Goal: Task Accomplishment & Management: Manage account settings

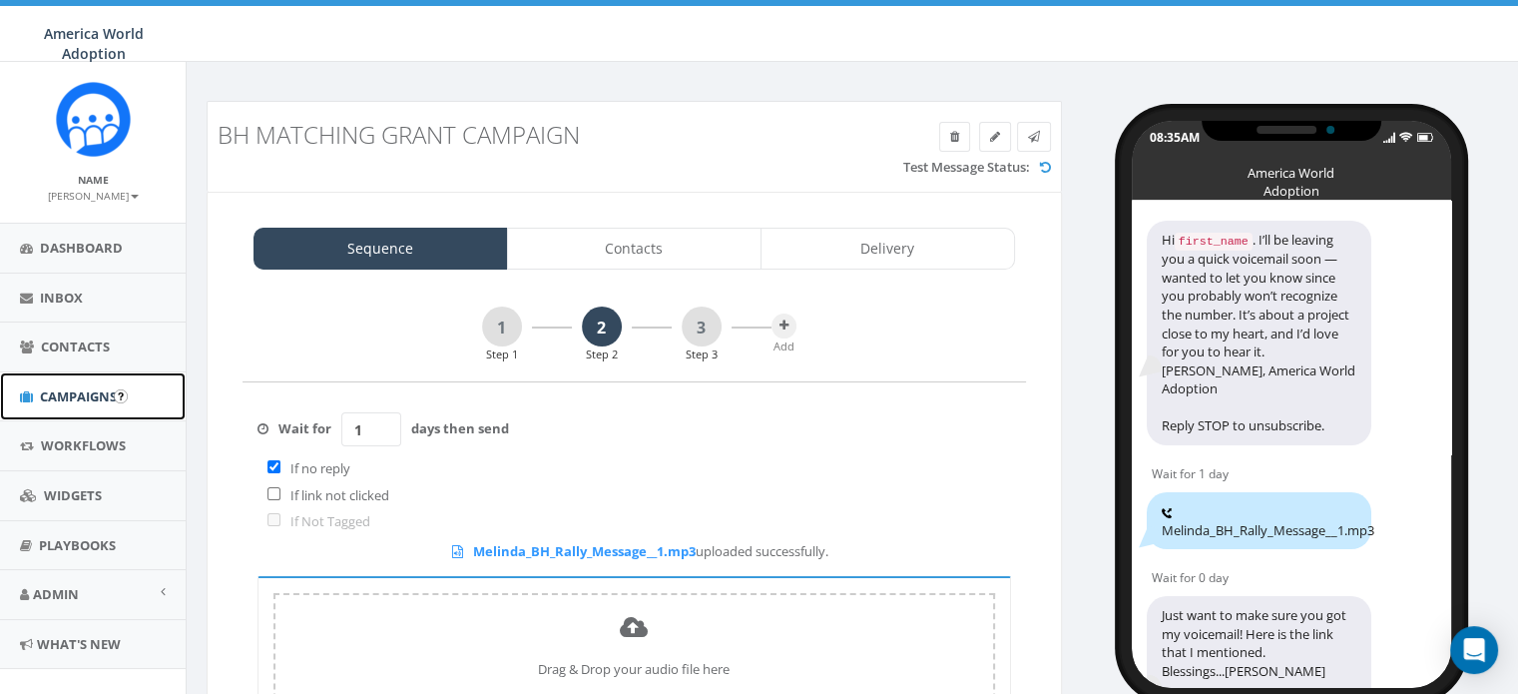
click at [89, 390] on span "Campaigns" at bounding box center [78, 396] width 77 height 18
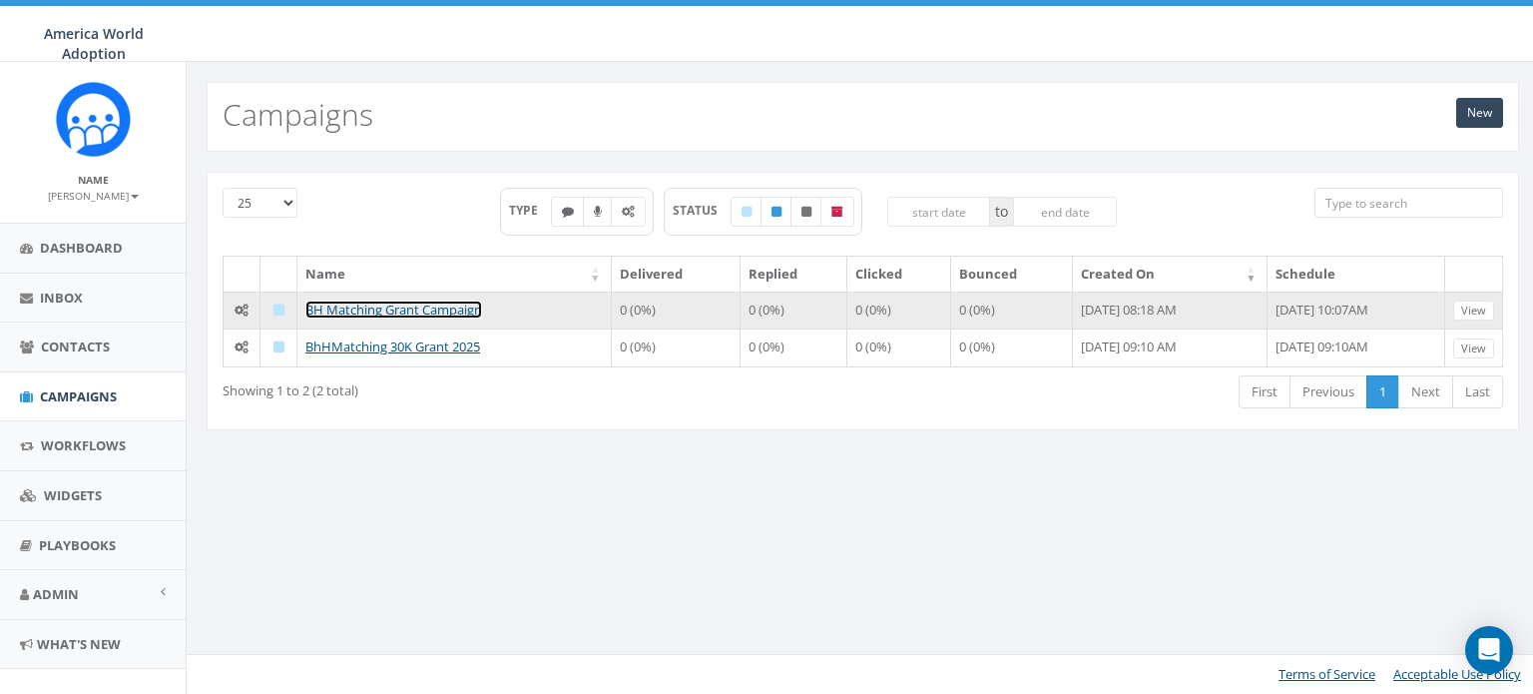
click at [384, 310] on link "BH Matching Grant Campaign" at bounding box center [393, 309] width 177 height 18
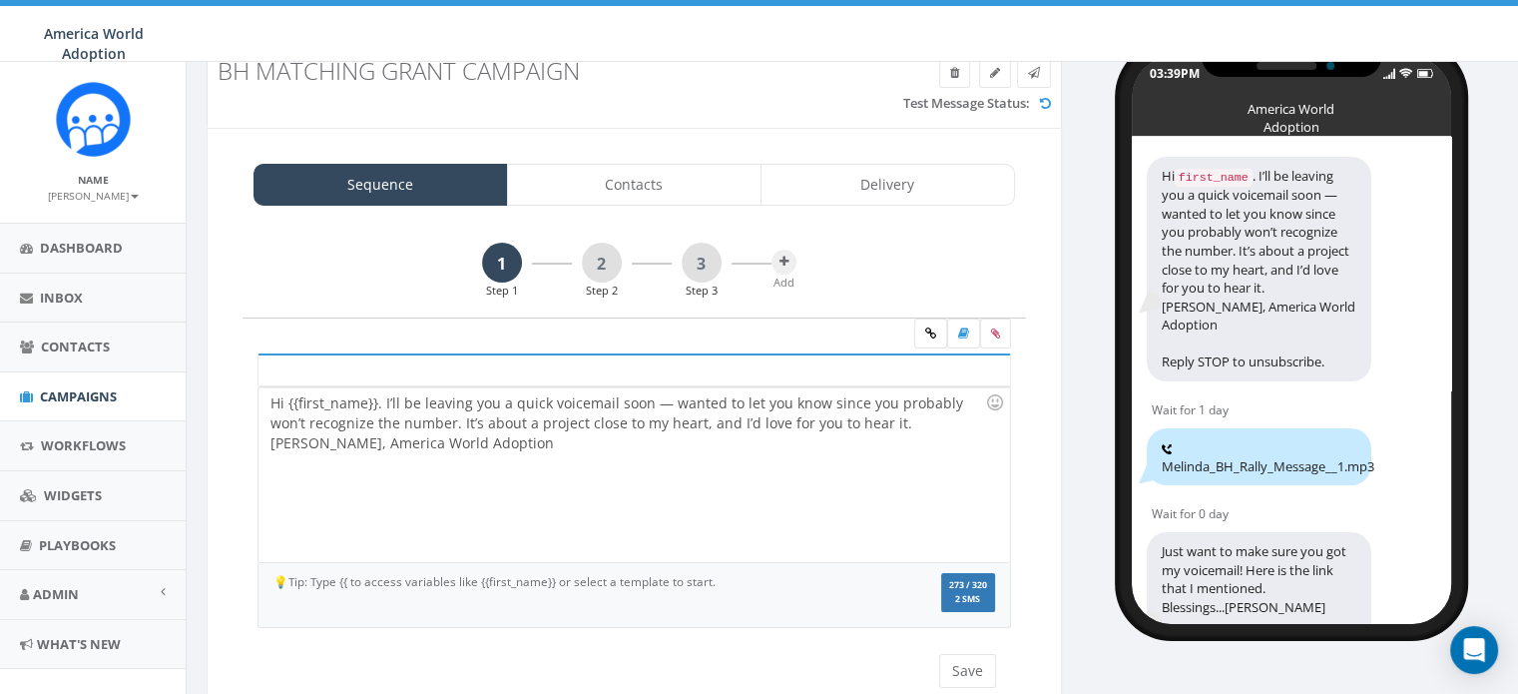
scroll to position [100, 0]
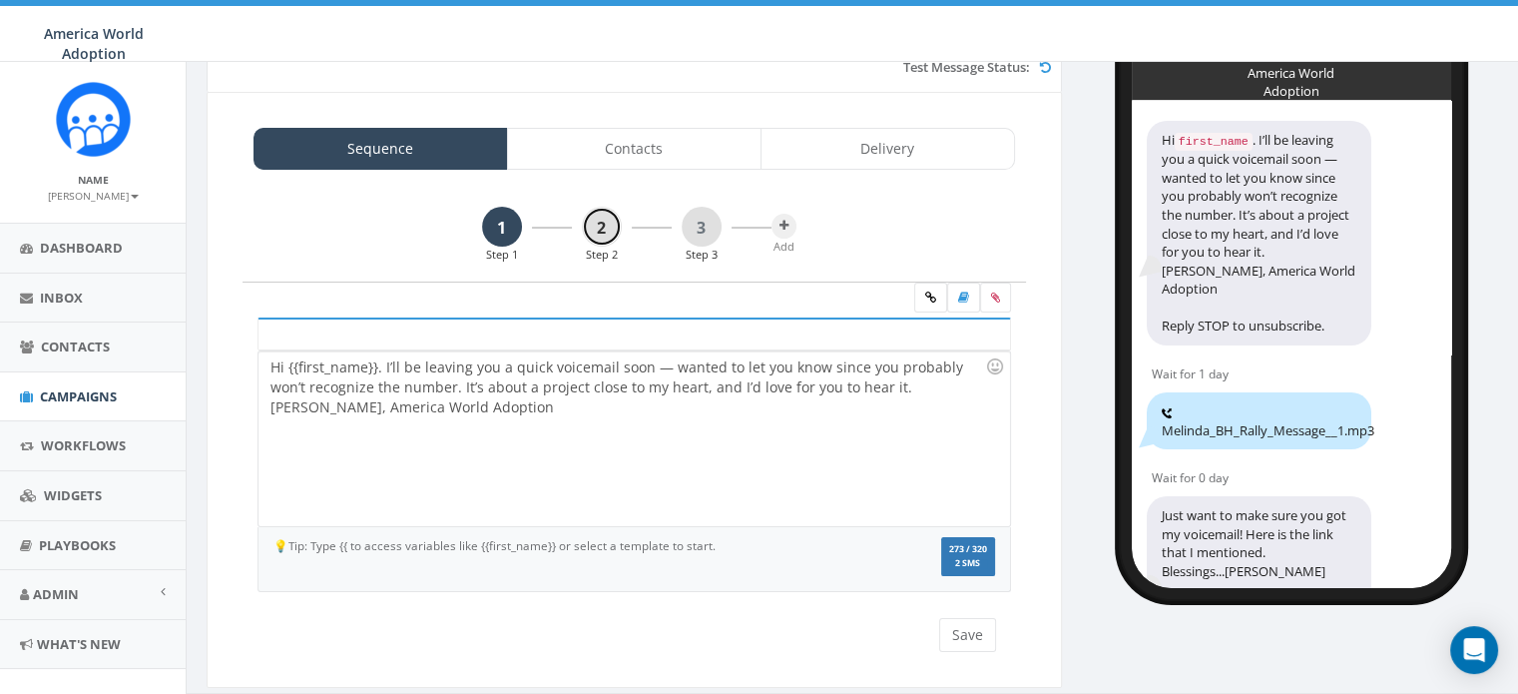
click at [610, 230] on link "2" at bounding box center [602, 227] width 40 height 40
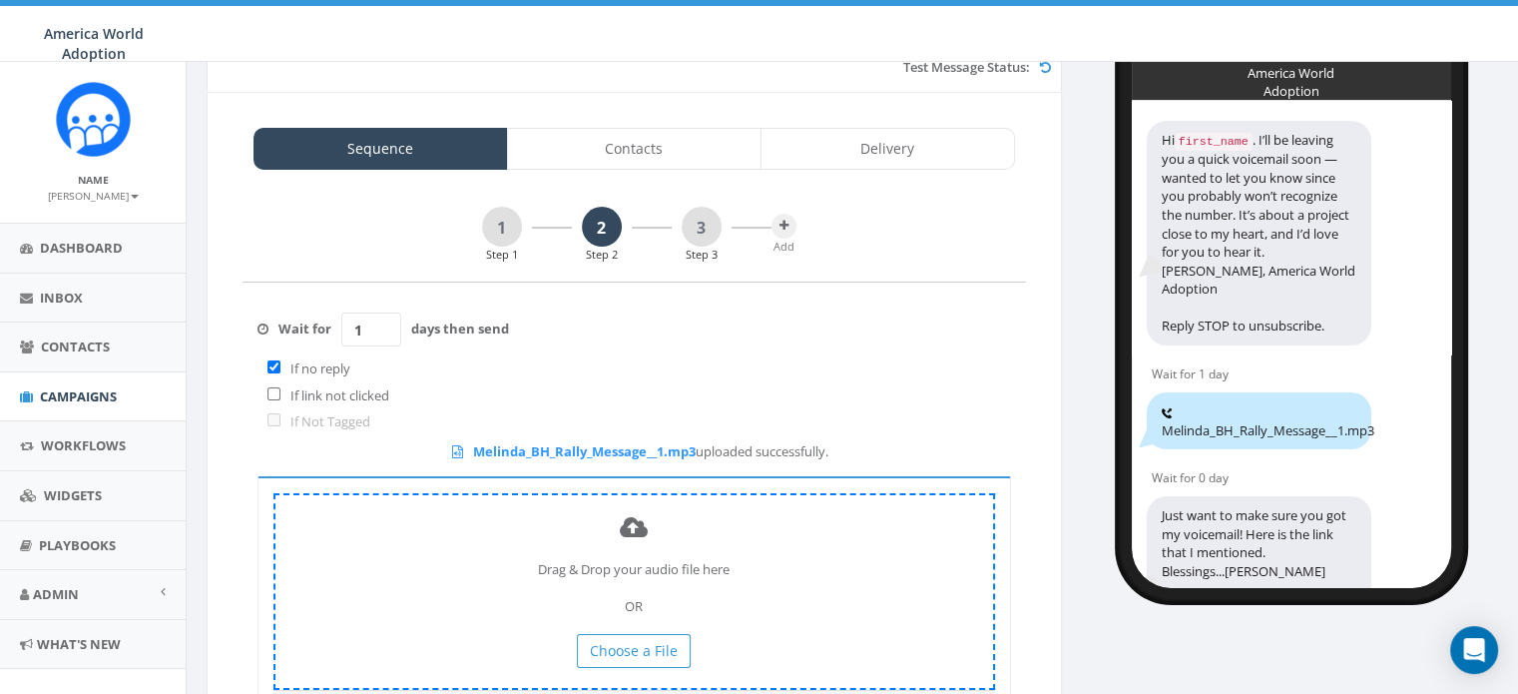
drag, startPoint x: 459, startPoint y: 453, endPoint x: 464, endPoint y: 514, distance: 61.1
click at [464, 514] on div "Drag & Drop your audio file here OR Choose a File" at bounding box center [633, 591] width 721 height 197
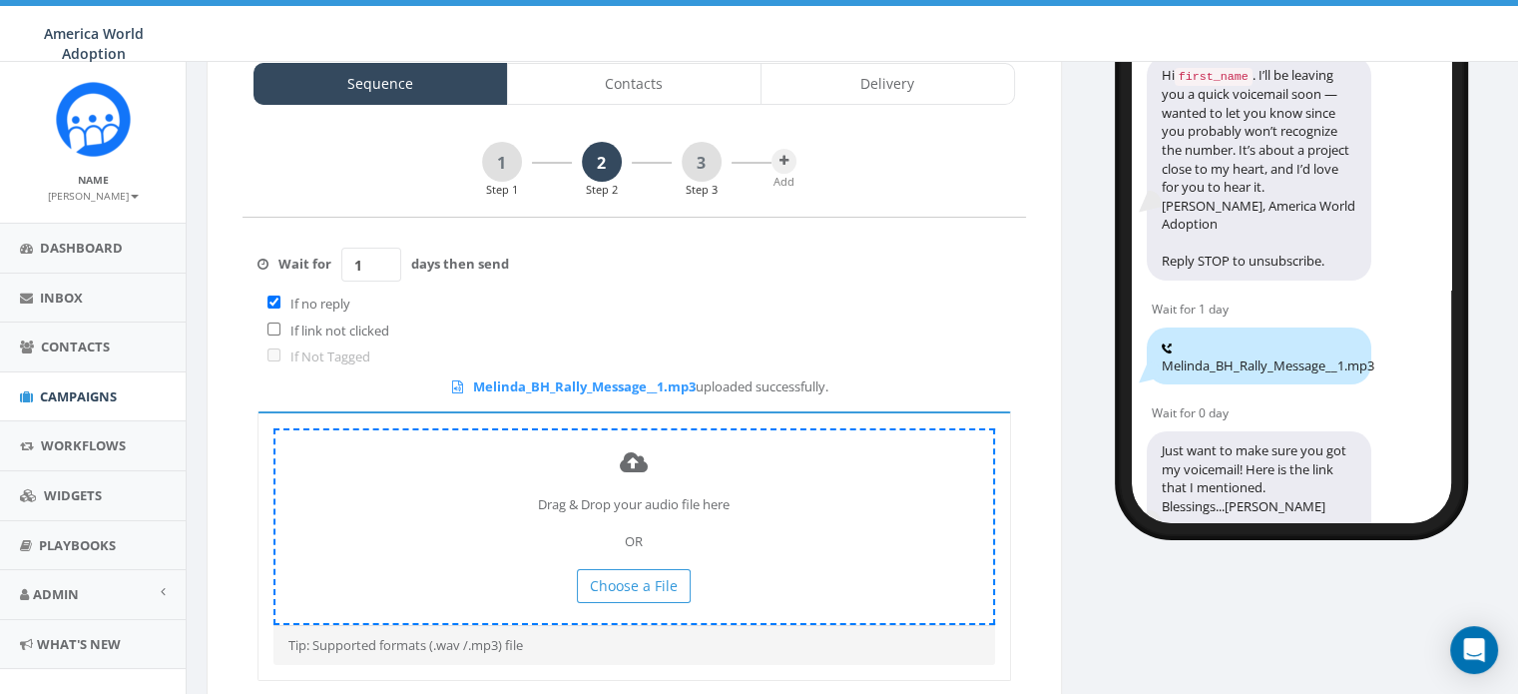
scroll to position [200, 0]
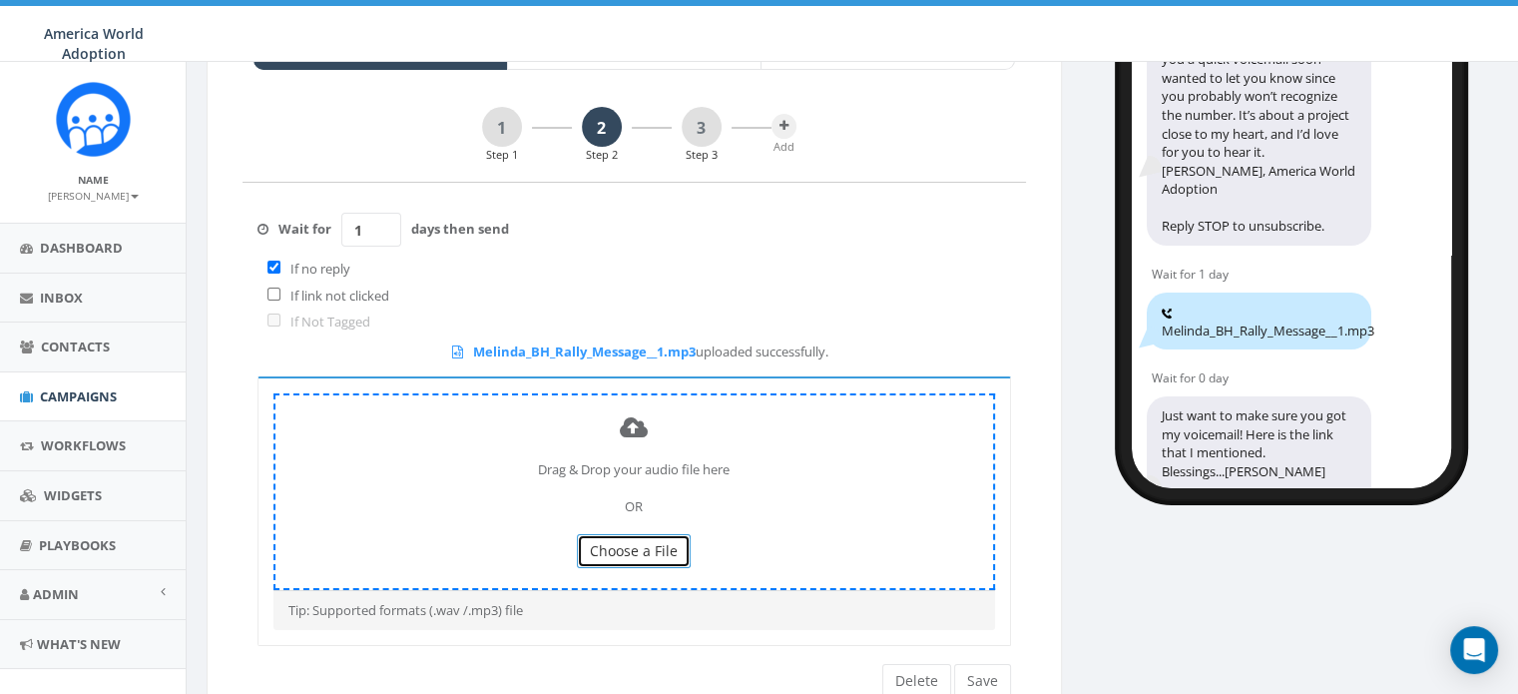
click at [643, 541] on span "Choose a File" at bounding box center [634, 550] width 88 height 19
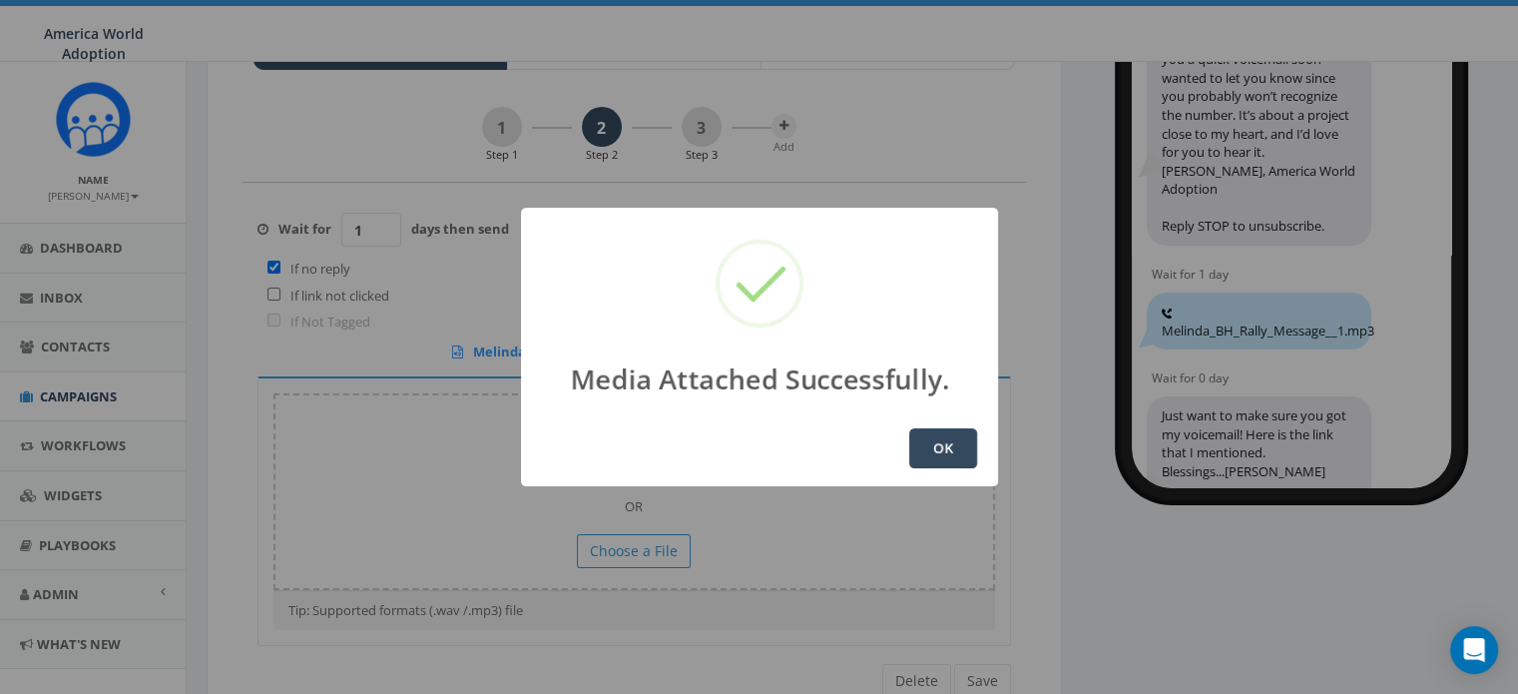
click at [929, 446] on button "OK" at bounding box center [943, 448] width 68 height 40
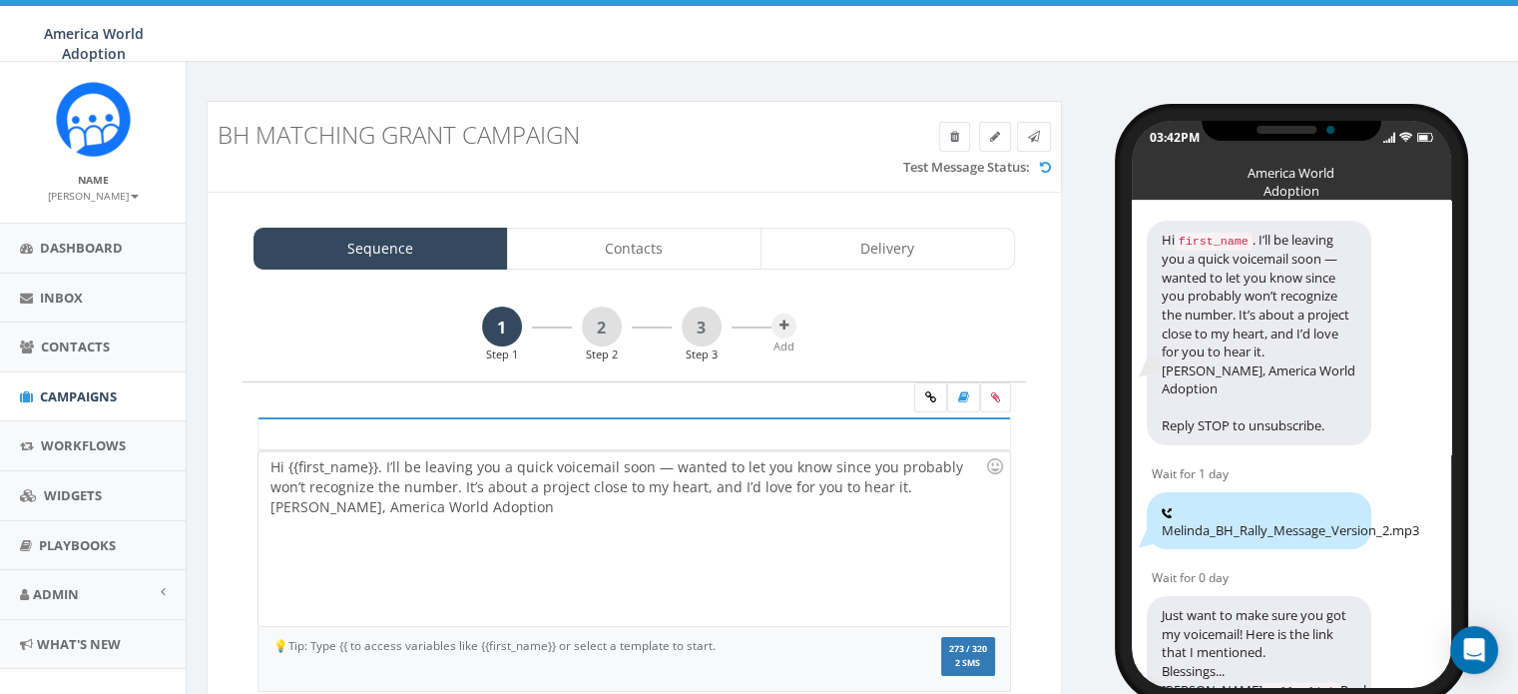
scroll to position [100, 0]
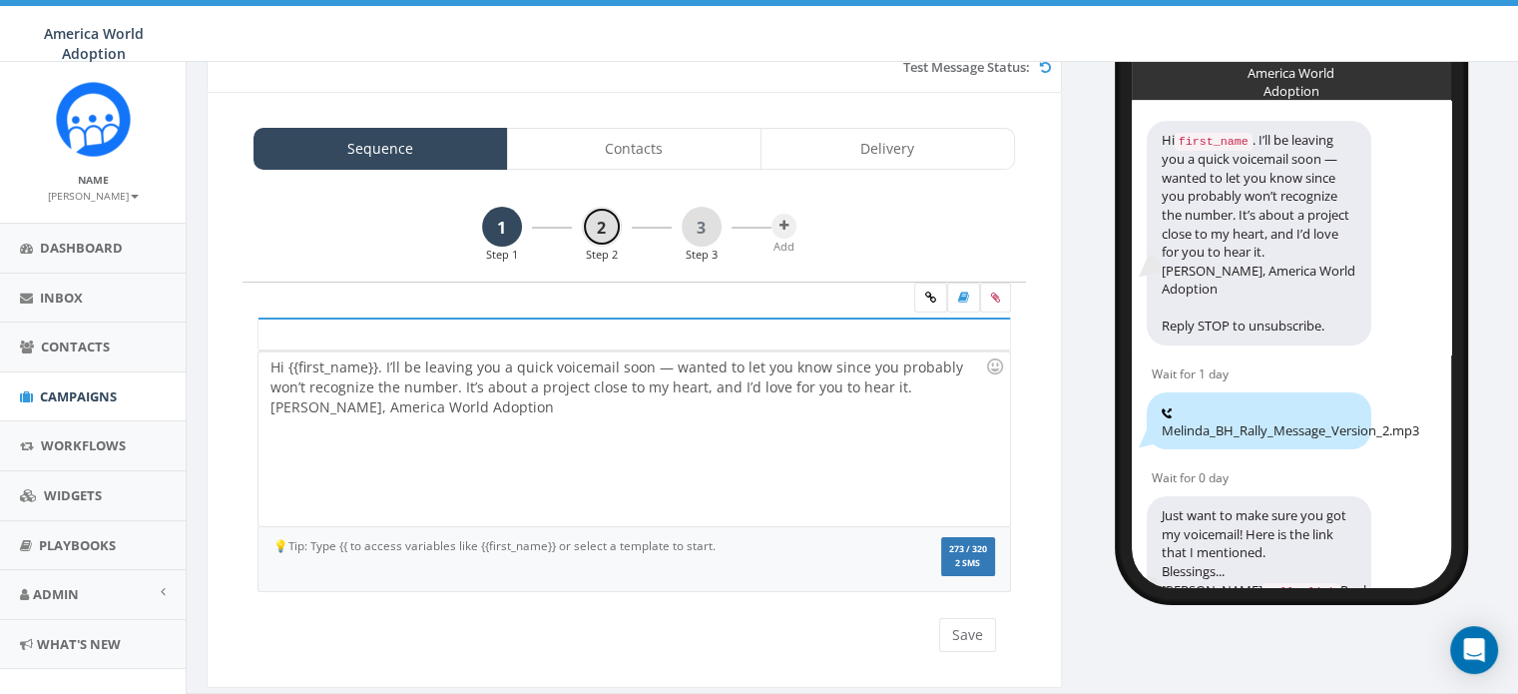
click at [595, 228] on link "2" at bounding box center [602, 227] width 40 height 40
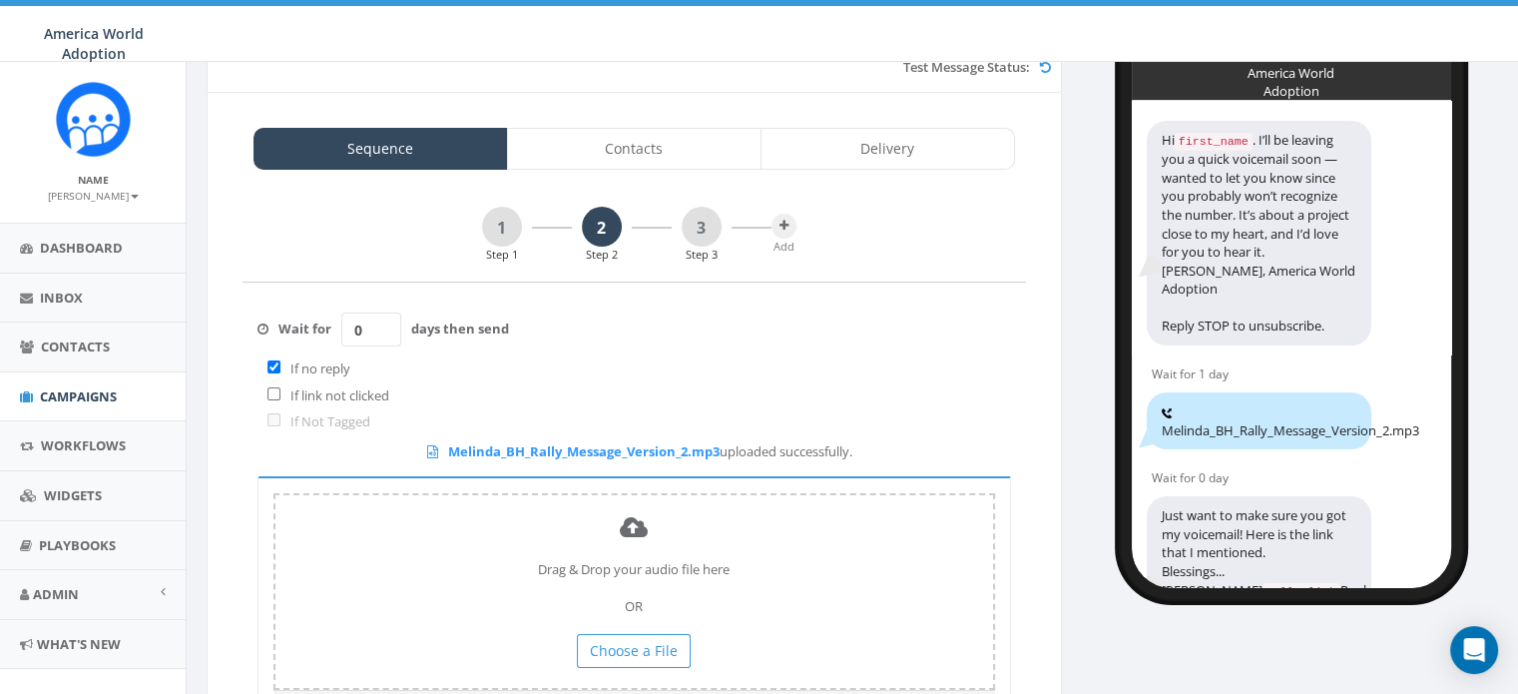
type input "0"
click at [386, 337] on input "0" at bounding box center [371, 329] width 60 height 34
click at [702, 230] on link "3" at bounding box center [702, 227] width 40 height 40
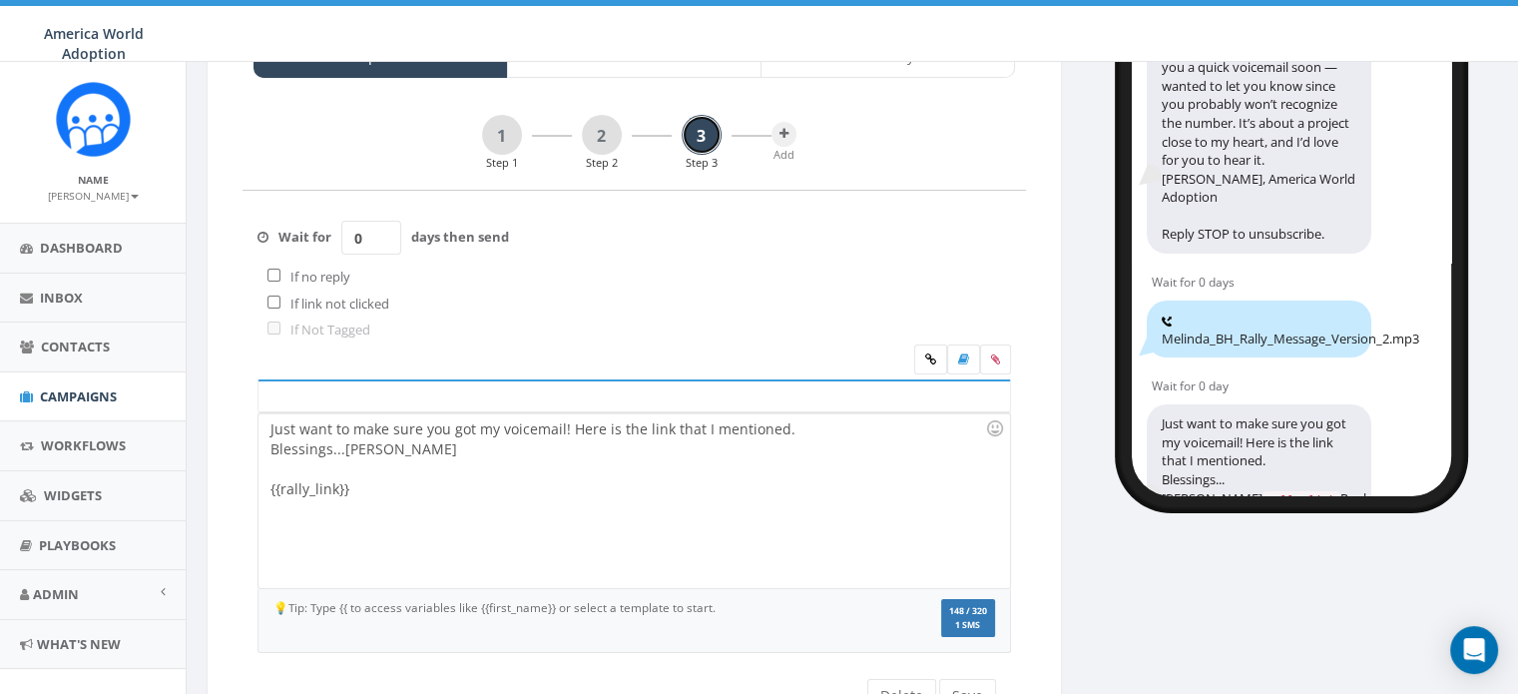
scroll to position [289, 0]
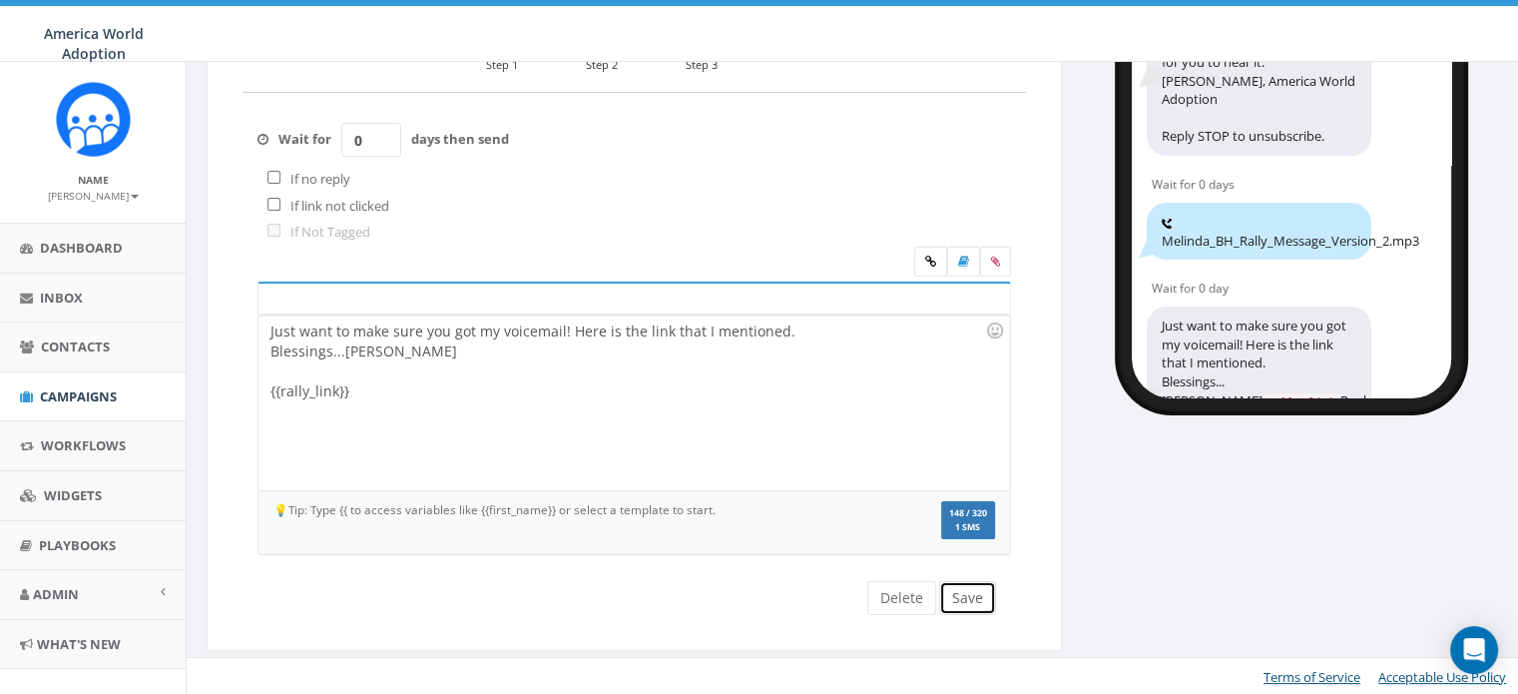
click at [973, 598] on button "Save" at bounding box center [967, 598] width 57 height 34
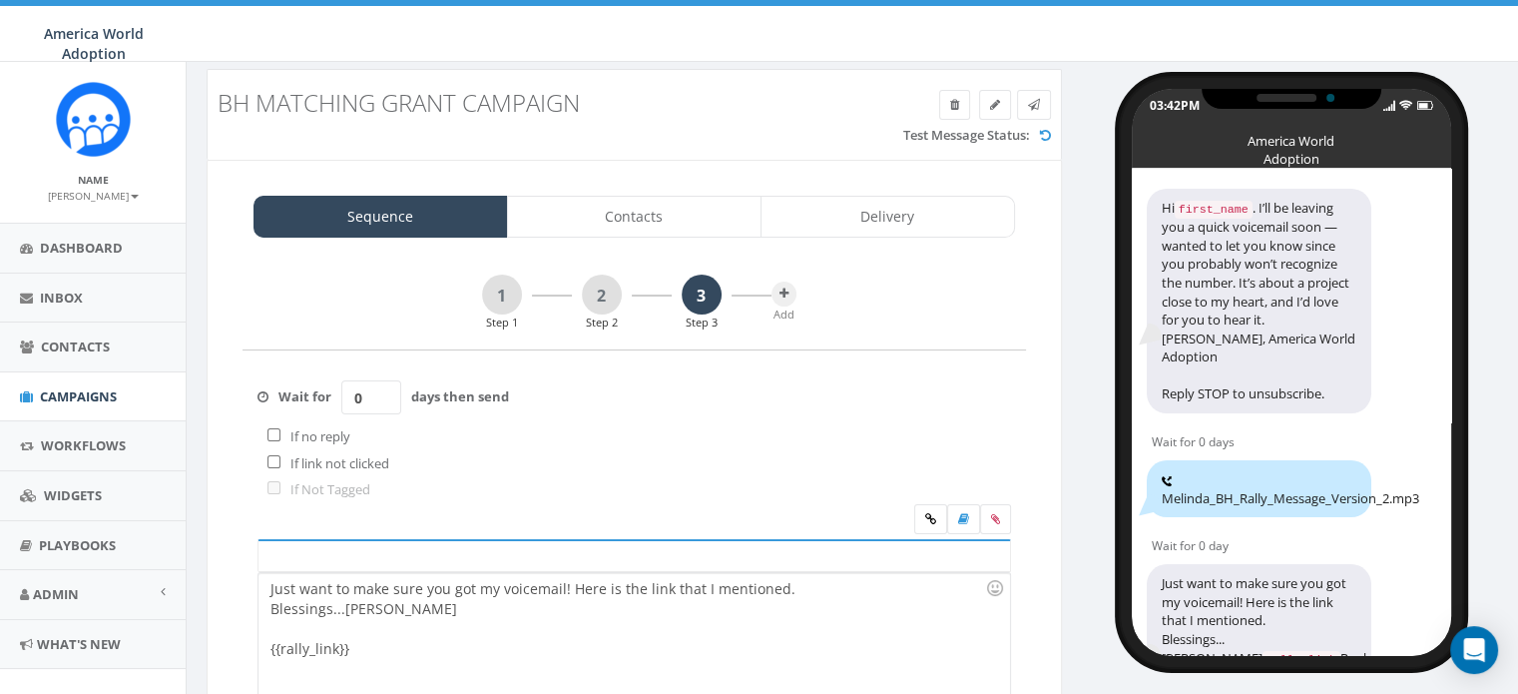
scroll to position [0, 0]
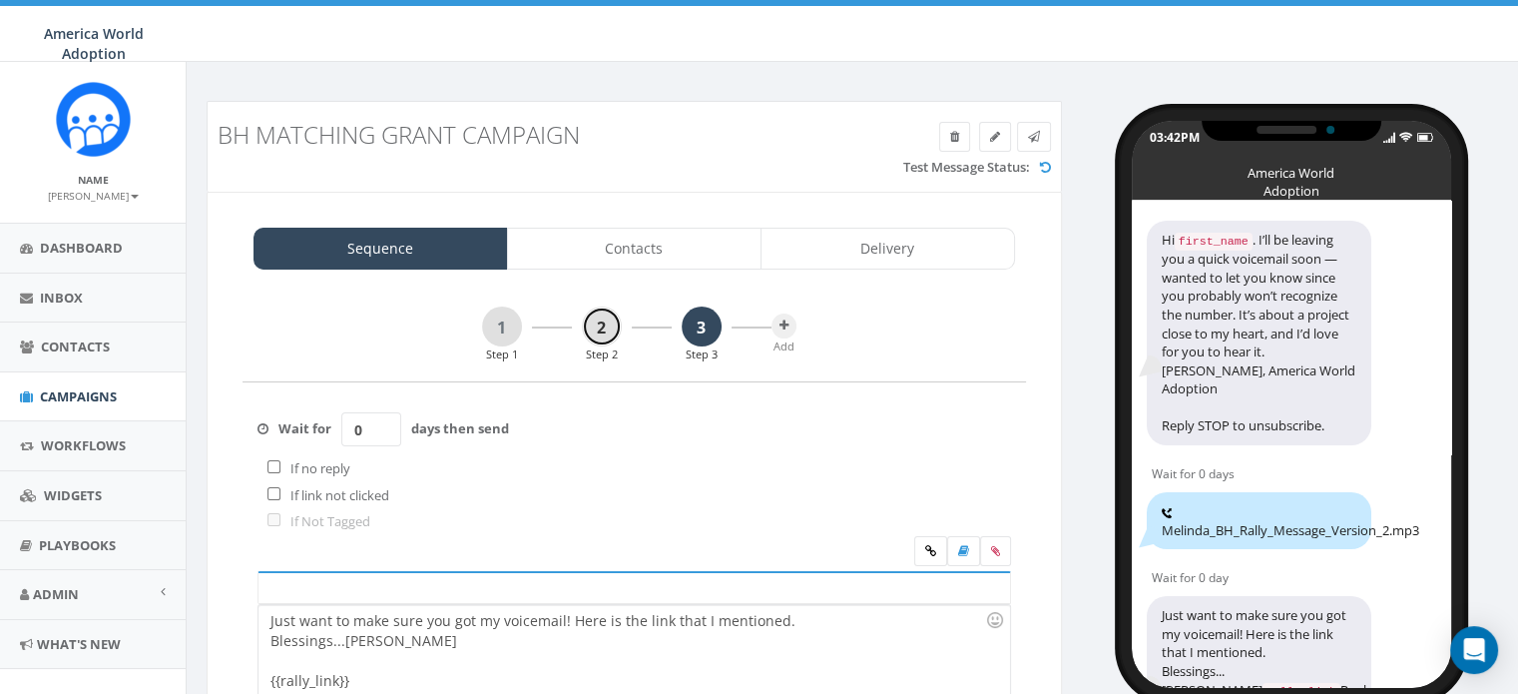
click at [604, 325] on link "2" at bounding box center [602, 326] width 40 height 40
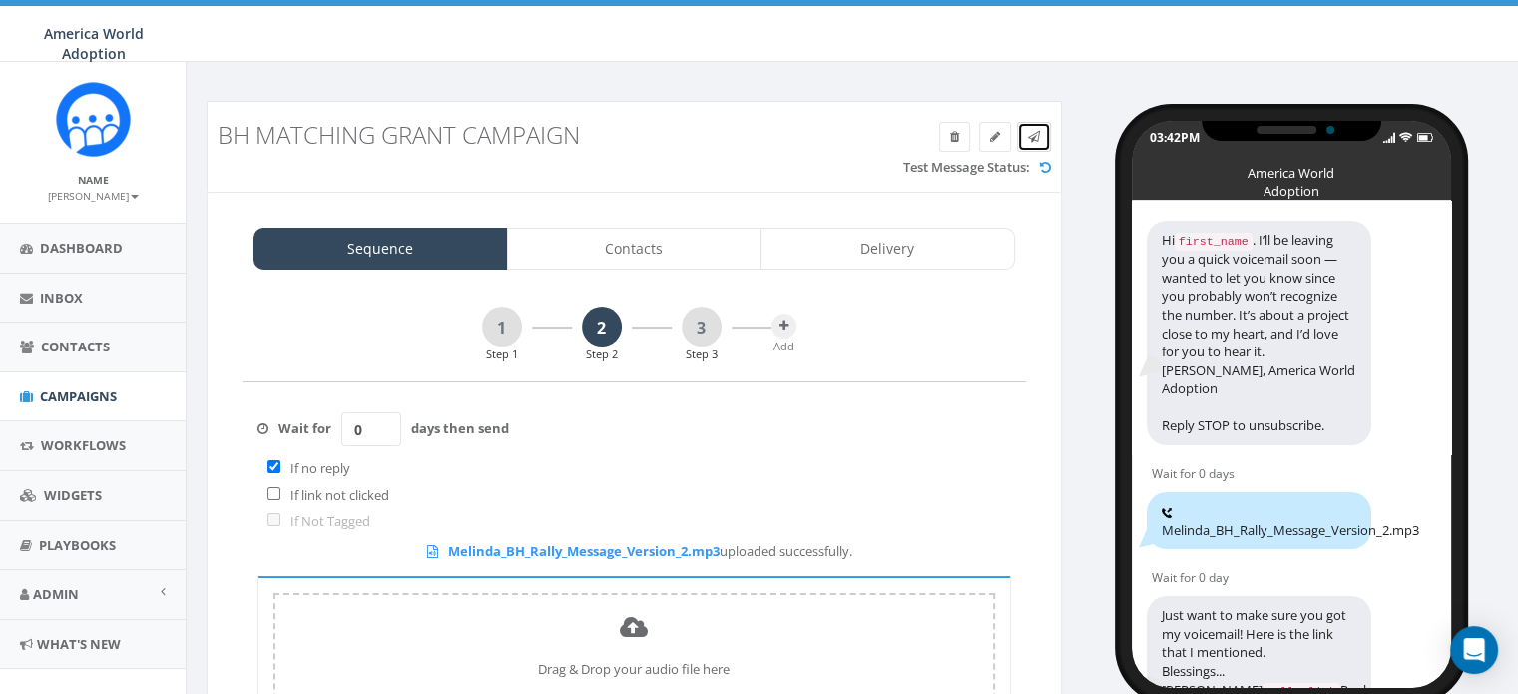
click at [0, 0] on icon at bounding box center [0, 0] width 0 height 0
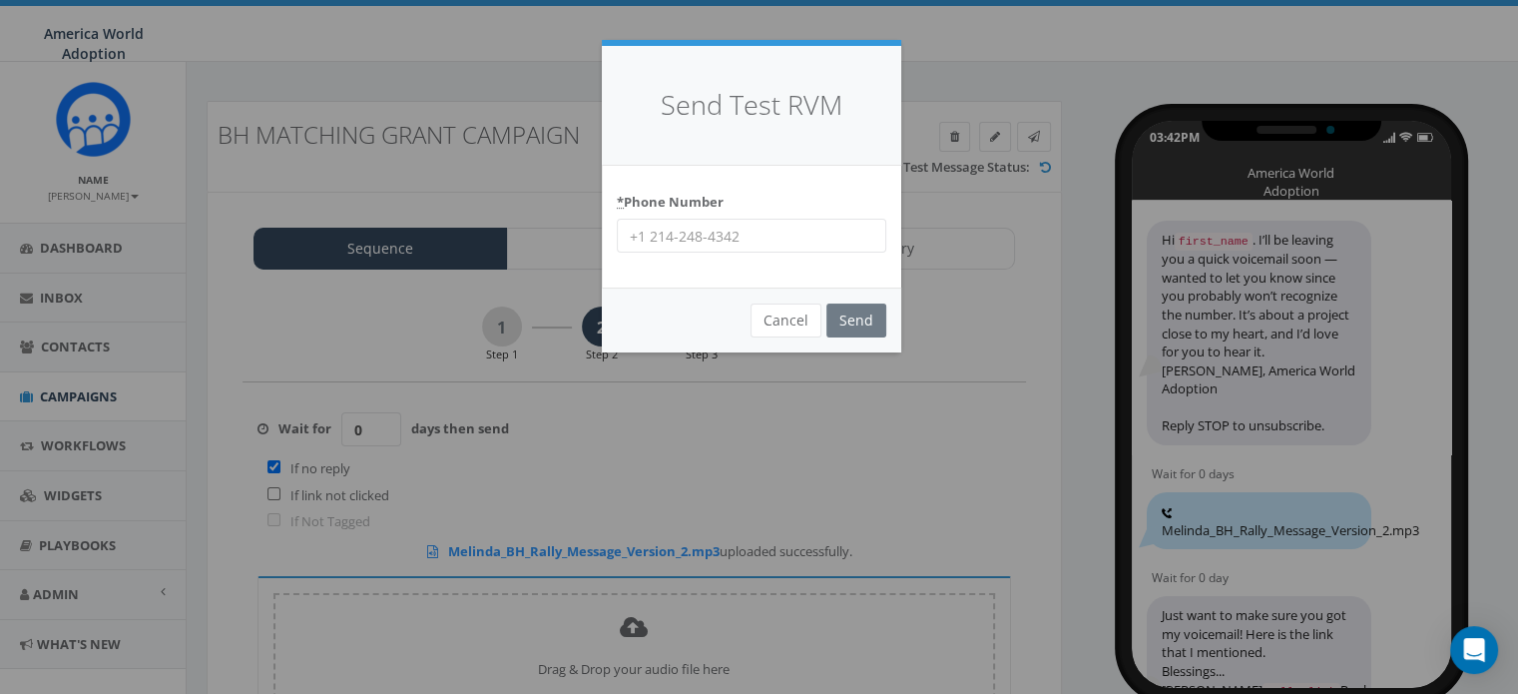
click at [804, 235] on input "* Phone Number" at bounding box center [751, 236] width 269 height 34
type input "18649796325"
click at [864, 327] on input "Send" at bounding box center [856, 320] width 60 height 34
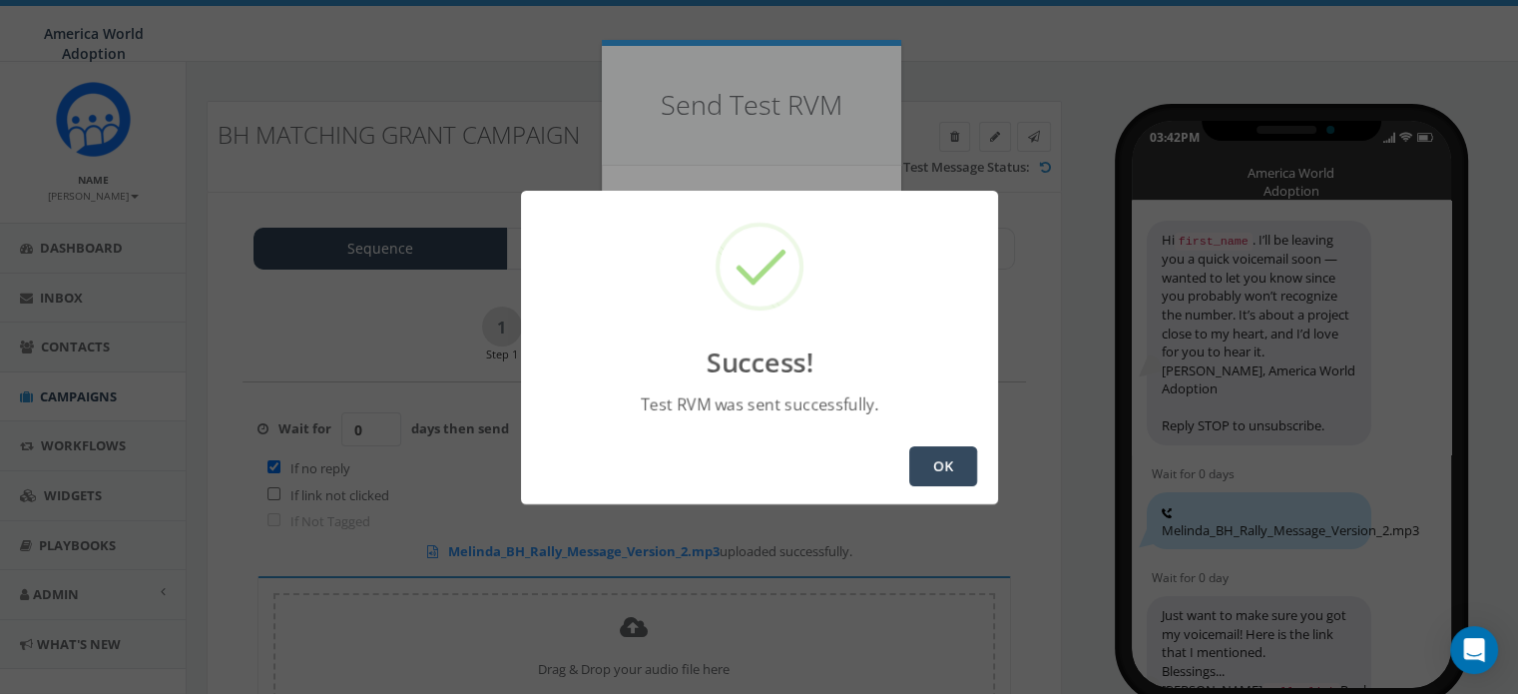
click at [929, 466] on button "OK" at bounding box center [943, 466] width 68 height 40
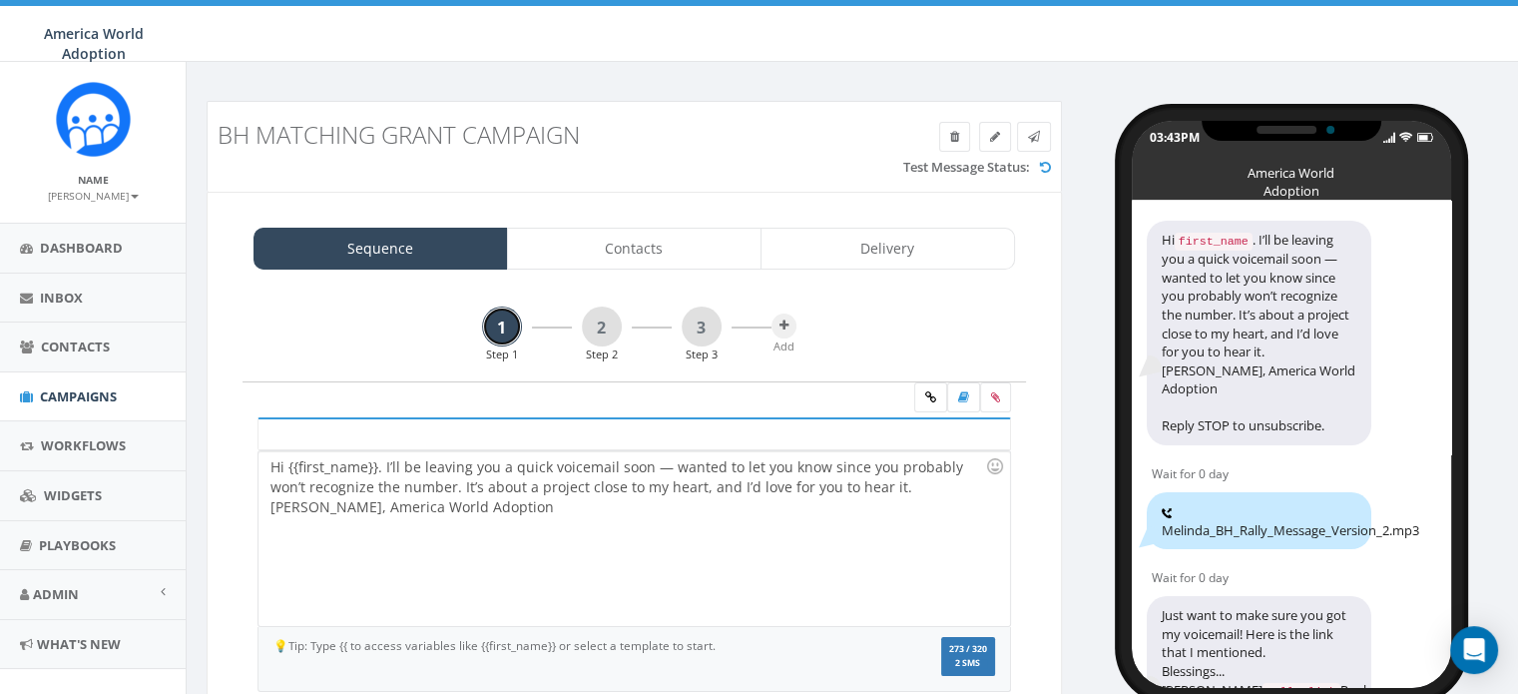
click at [508, 326] on link "1" at bounding box center [502, 326] width 40 height 40
click at [695, 330] on link "3" at bounding box center [702, 326] width 40 height 40
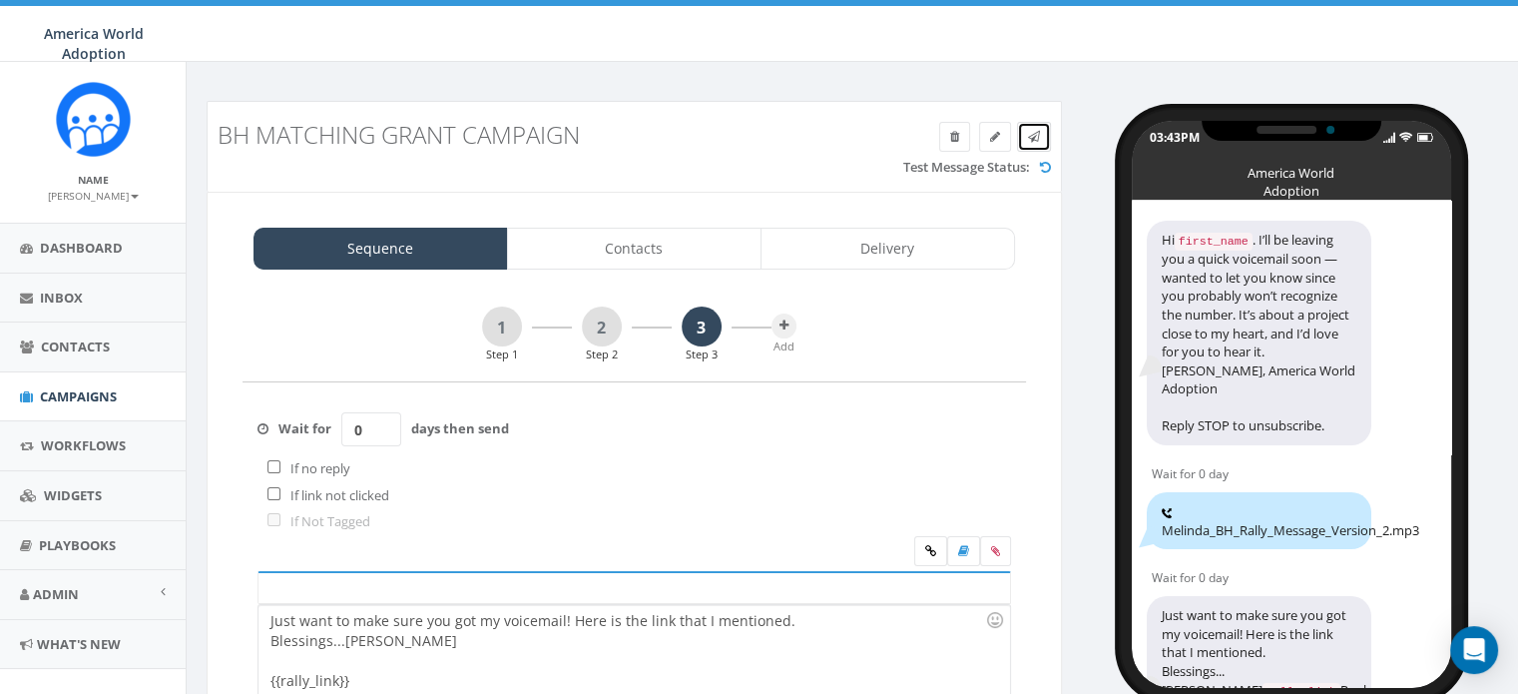
click at [0, 0] on icon at bounding box center [0, 0] width 0 height 0
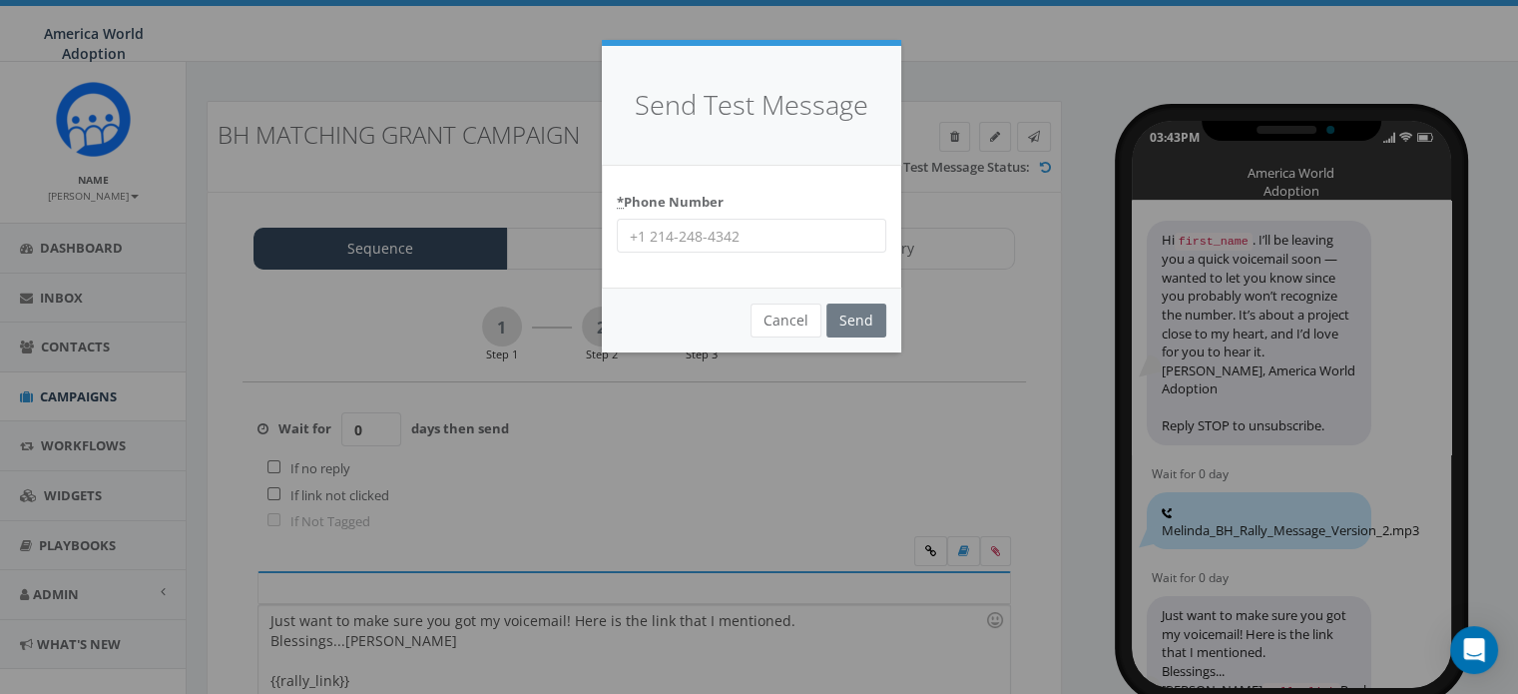
click at [781, 244] on input "* Phone Number" at bounding box center [751, 236] width 269 height 34
type input "18649796325"
click at [838, 324] on input "Send" at bounding box center [856, 320] width 60 height 34
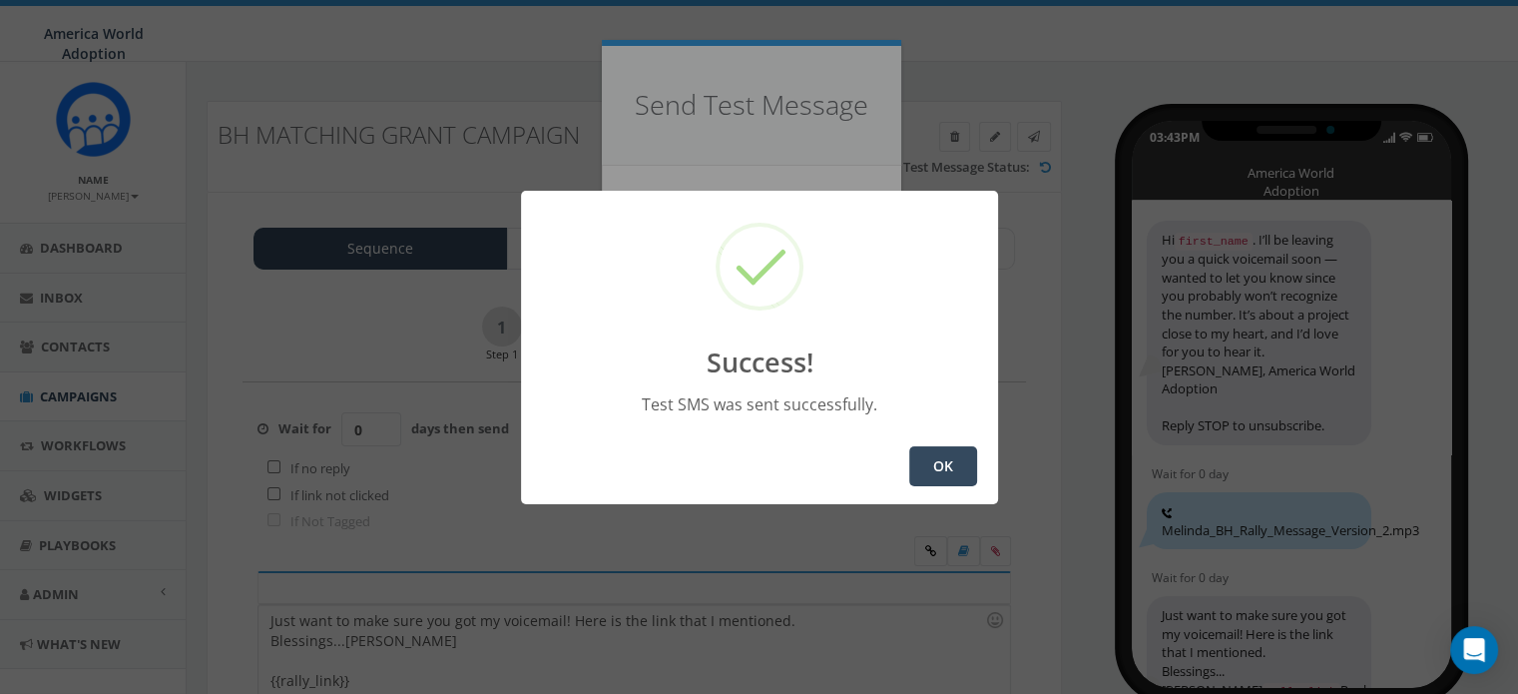
click at [943, 461] on button "OK" at bounding box center [943, 466] width 68 height 40
